Goal: Task Accomplishment & Management: Use online tool/utility

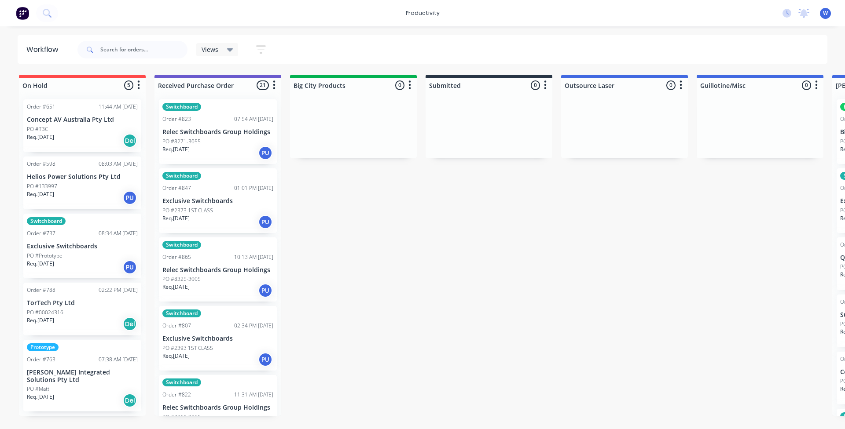
drag, startPoint x: 490, startPoint y: 235, endPoint x: 496, endPoint y: 232, distance: 7.1
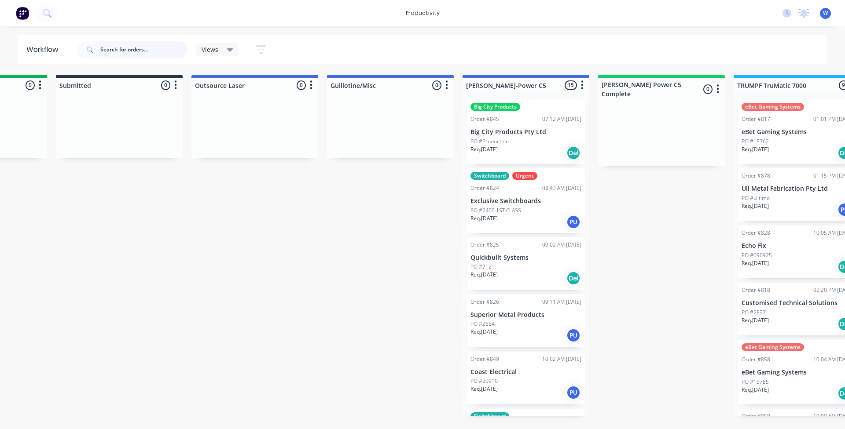
click at [131, 48] on input "text" at bounding box center [143, 50] width 87 height 18
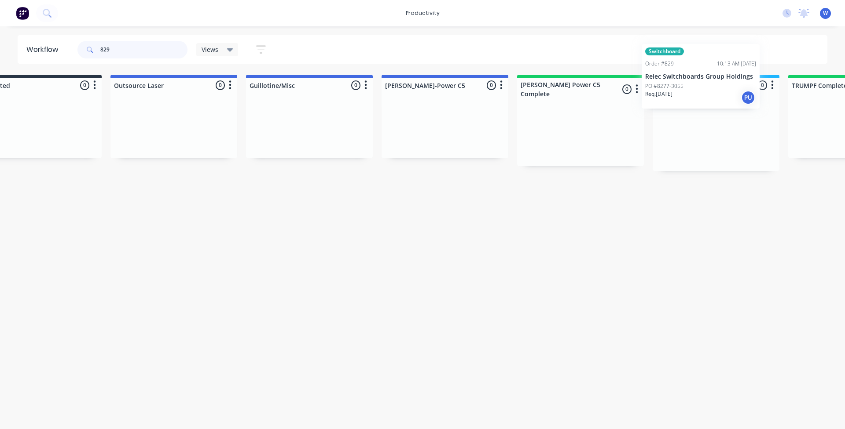
scroll to position [0, 475]
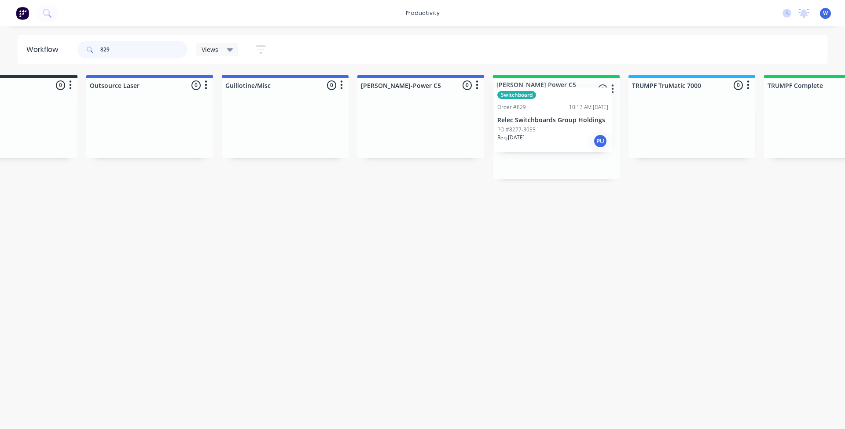
drag, startPoint x: 201, startPoint y: 135, endPoint x: 540, endPoint y: 124, distance: 338.5
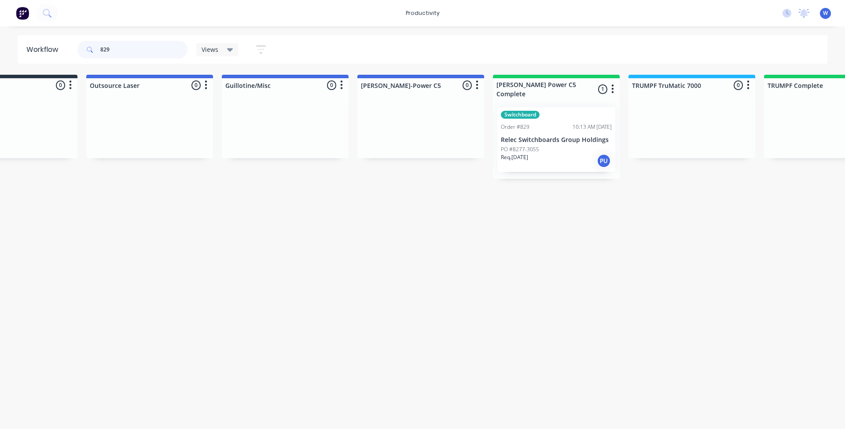
type input "829"
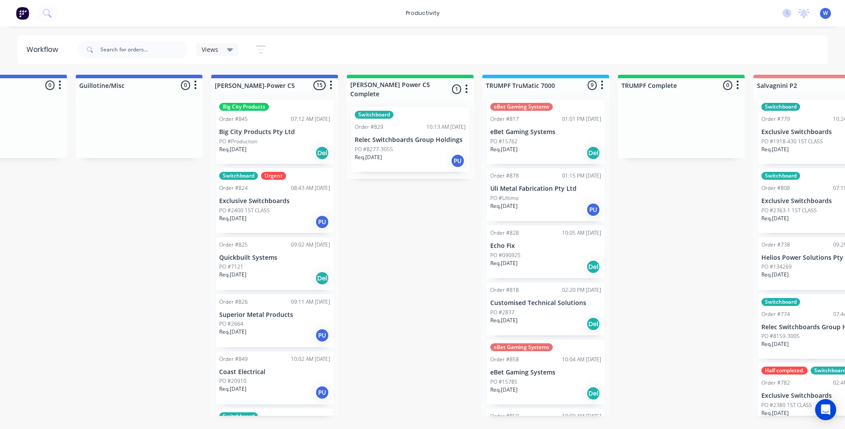
scroll to position [0, 600]
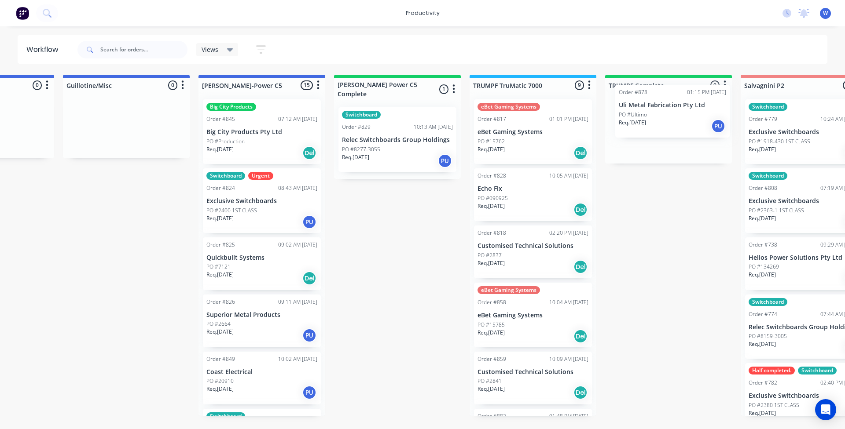
drag, startPoint x: 566, startPoint y: 201, endPoint x: 676, endPoint y: 116, distance: 139.8
